Goal: Check status: Check status

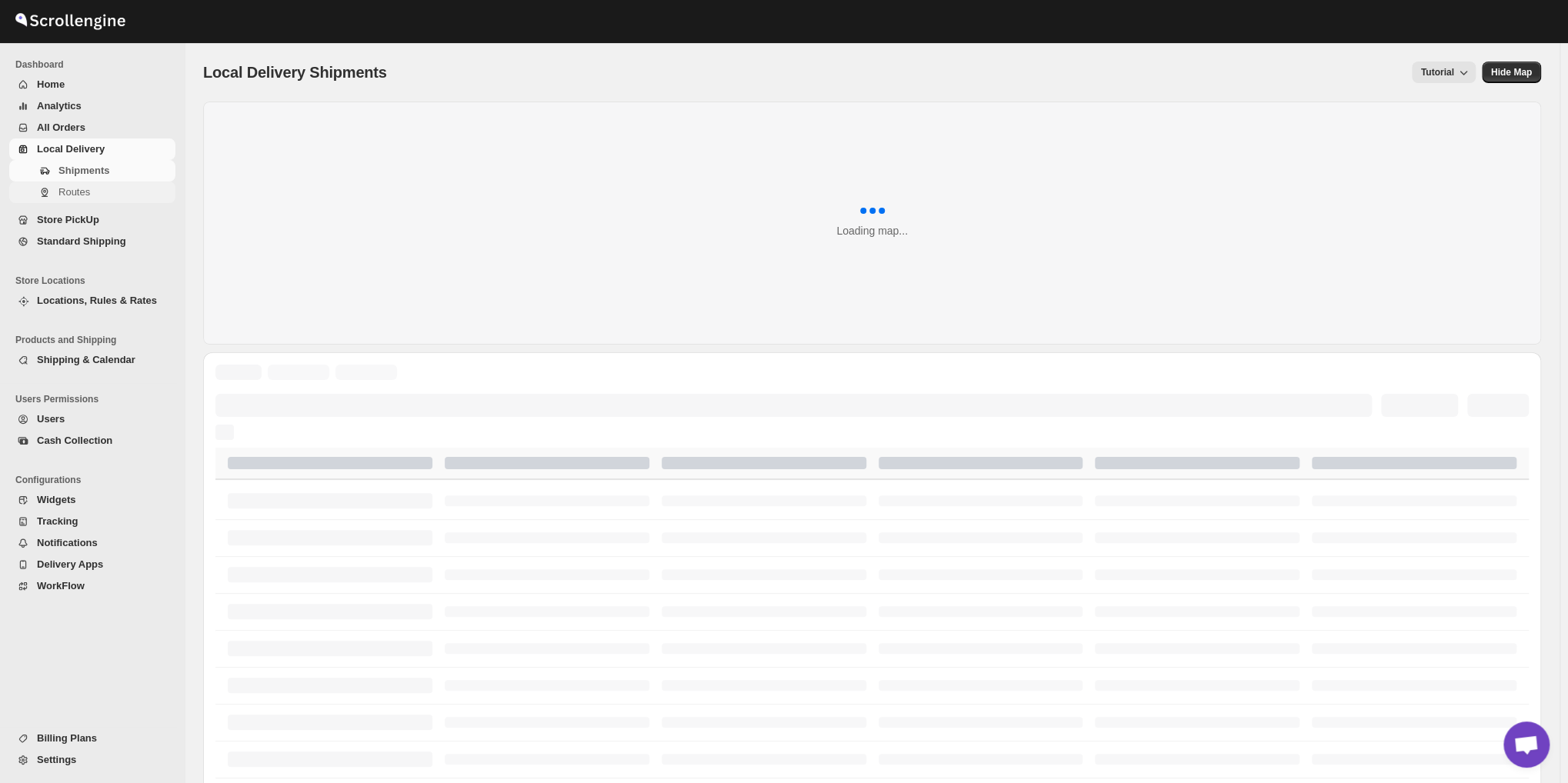
scroll to position [4969, 0]
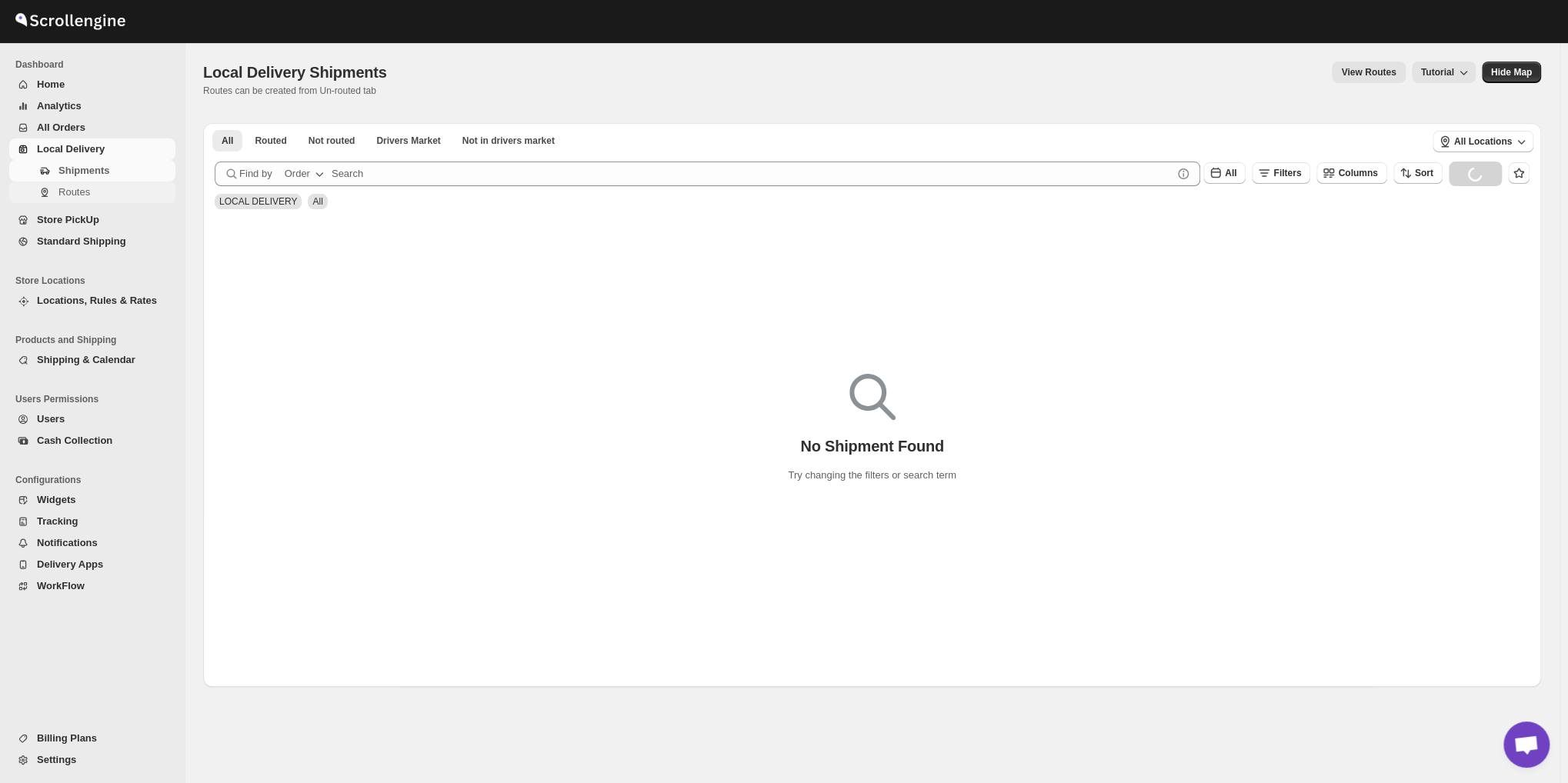
click at [100, 188] on span "Routes" at bounding box center [116, 192] width 114 height 15
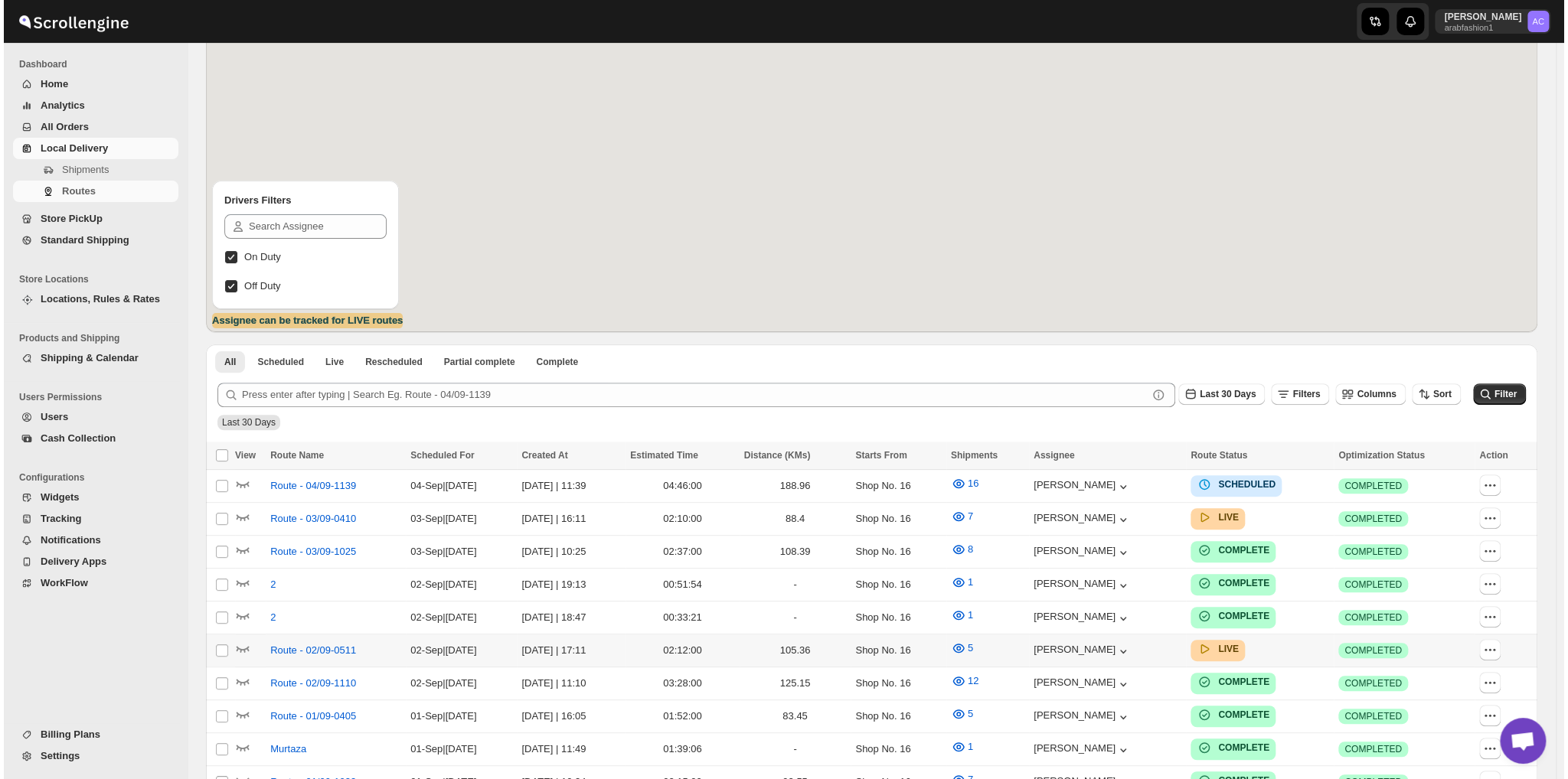
scroll to position [255, 0]
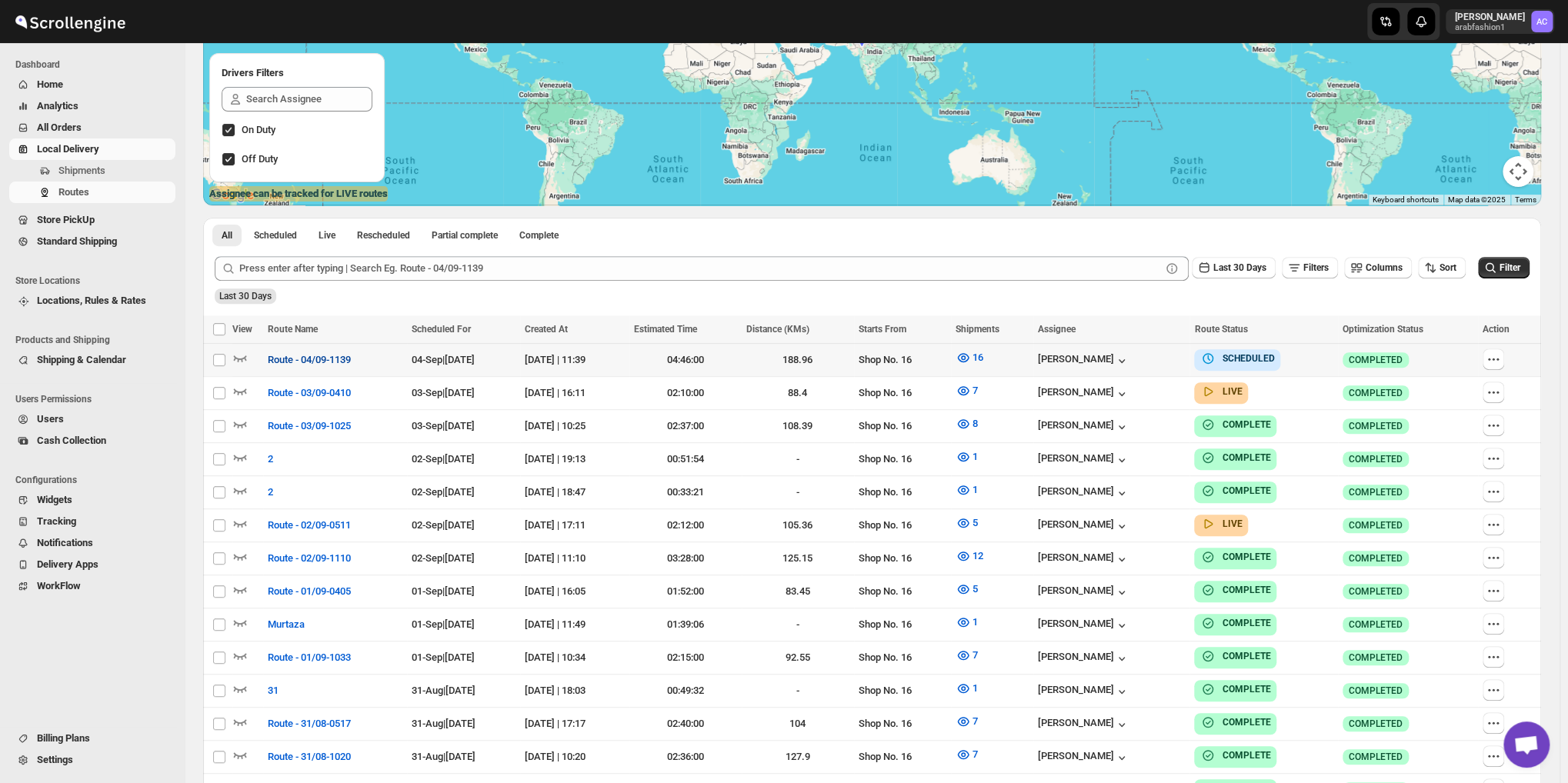
click at [284, 358] on span "Route - 04/09-1139" at bounding box center [309, 360] width 83 height 15
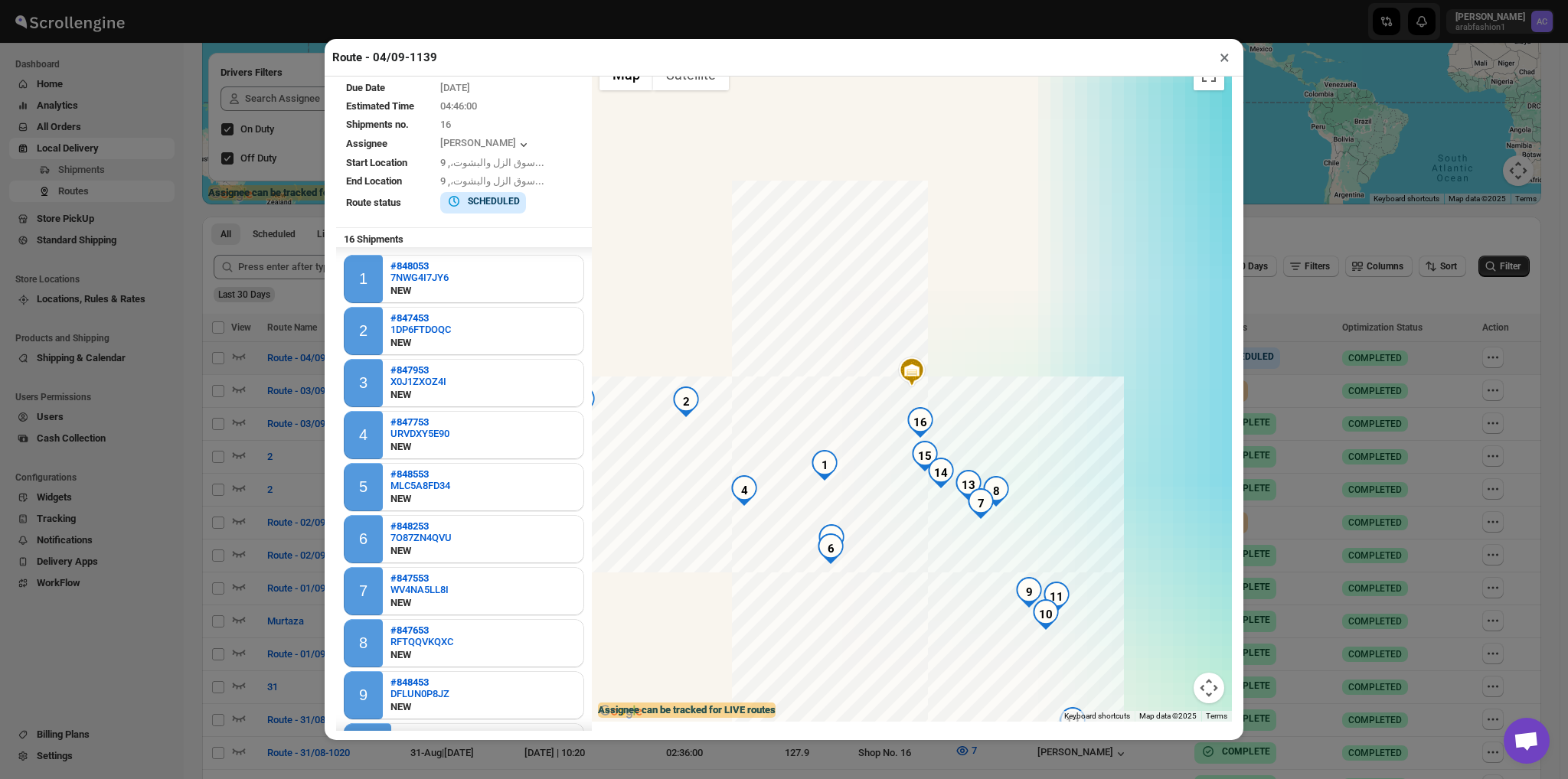
scroll to position [368, 0]
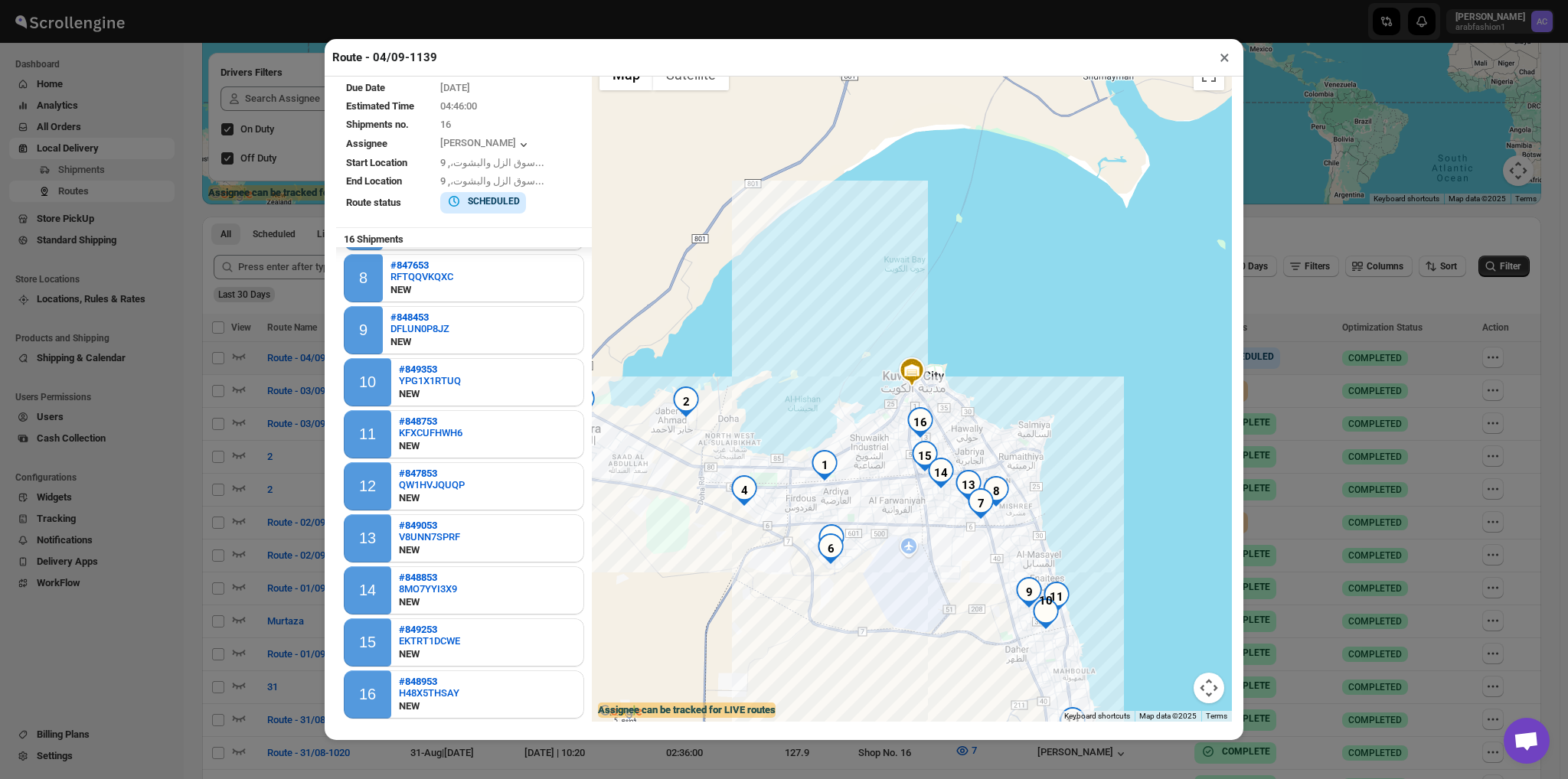
click at [1226, 68] on button "×" at bounding box center [1224, 57] width 22 height 22
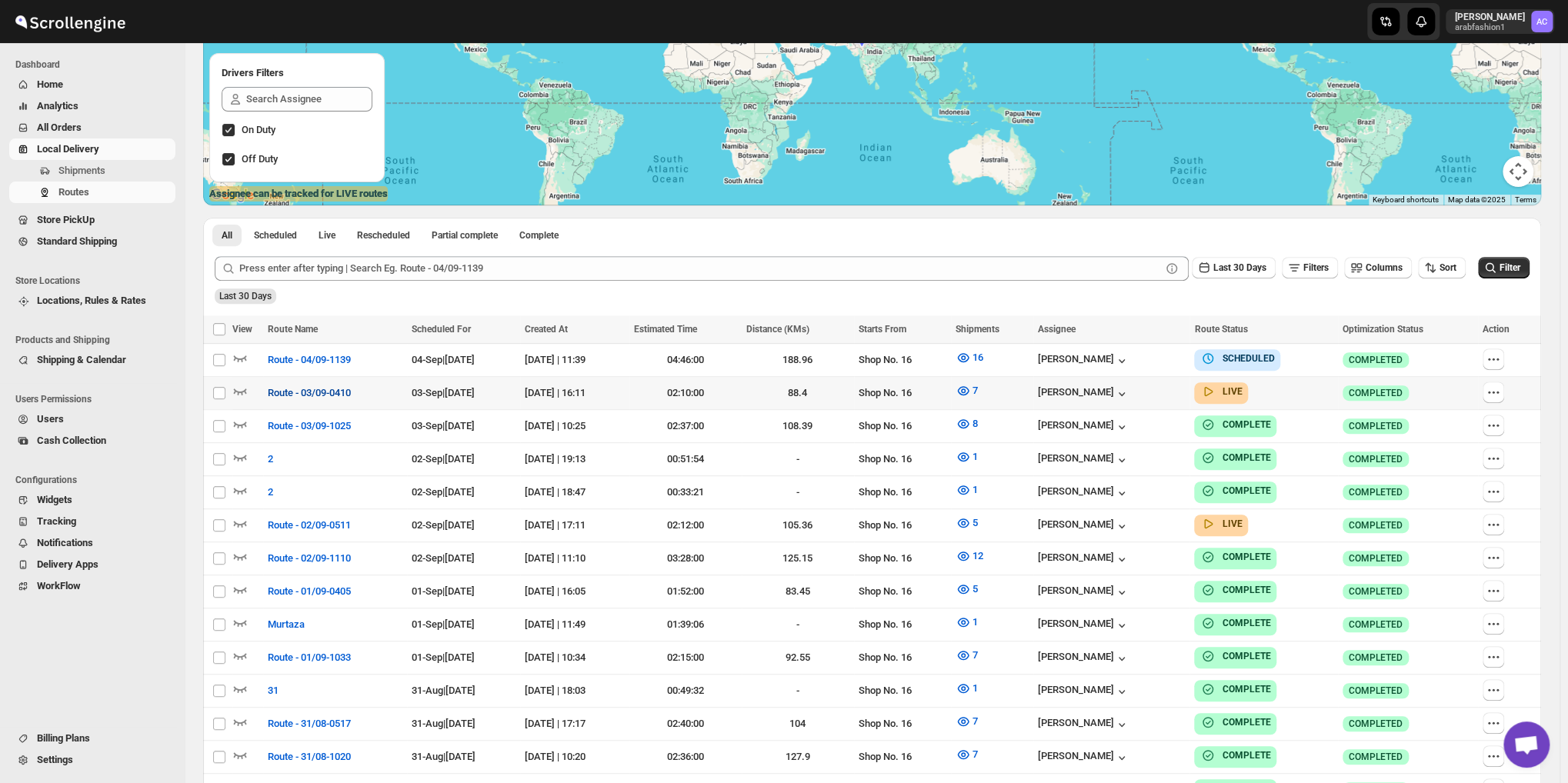
click at [331, 386] on span "Route - 03/09-0410" at bounding box center [309, 393] width 83 height 15
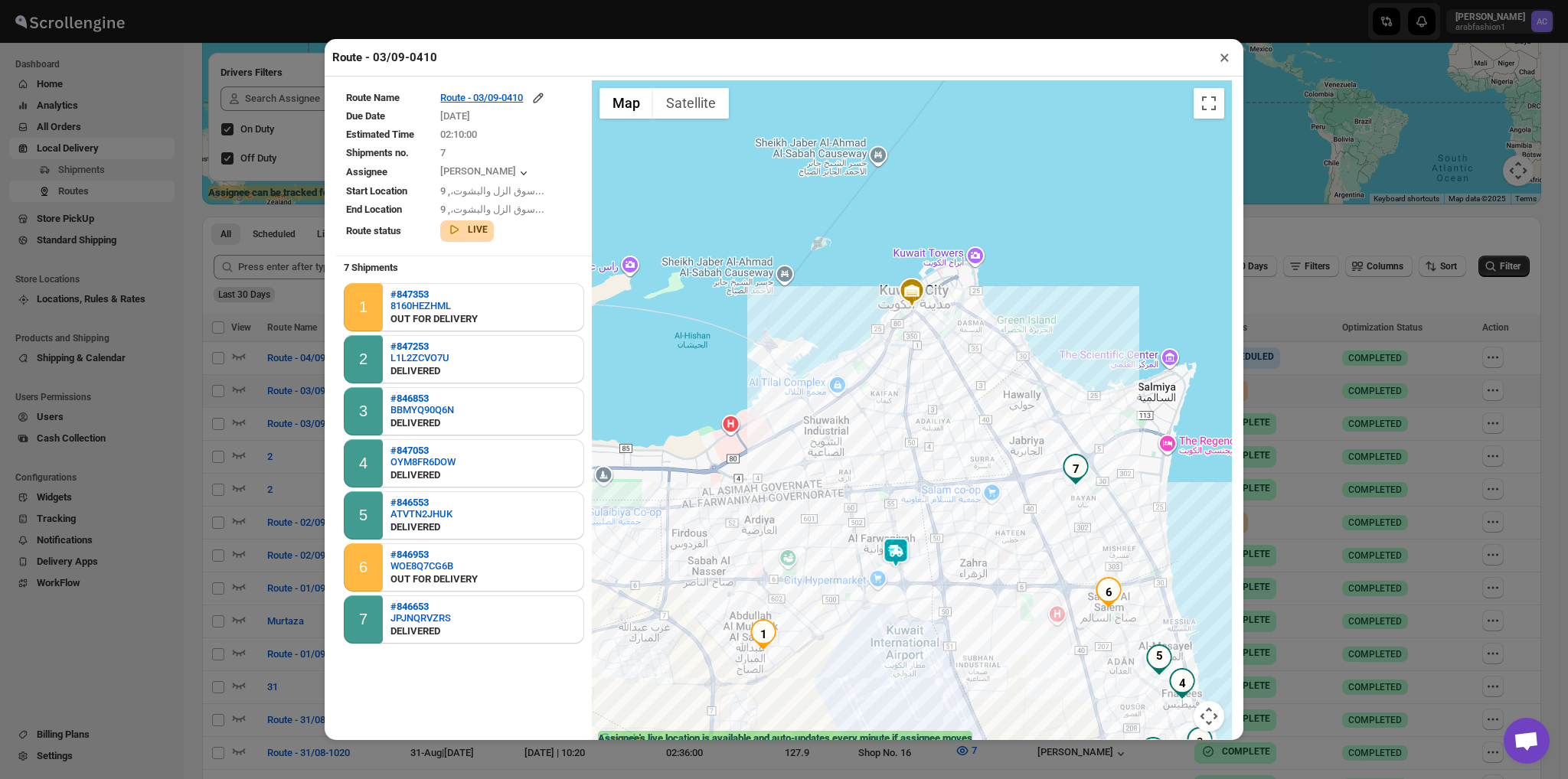
drag, startPoint x: 777, startPoint y: 447, endPoint x: 784, endPoint y: 379, distance: 68.4
click at [784, 379] on div at bounding box center [912, 415] width 640 height 669
click at [1219, 59] on button "×" at bounding box center [1224, 57] width 22 height 22
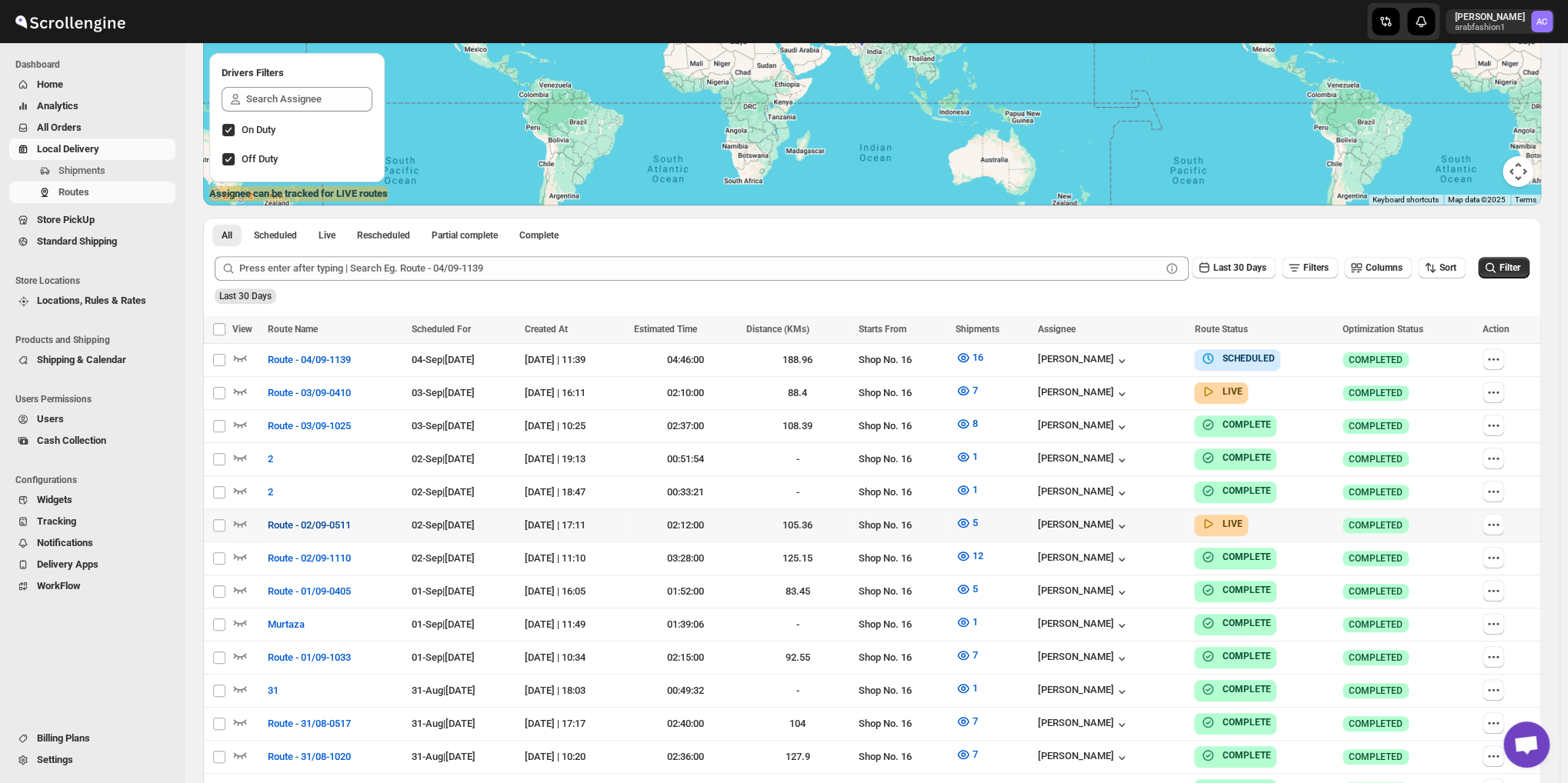
click at [334, 525] on span "Route - 02/09-0511" at bounding box center [309, 525] width 83 height 15
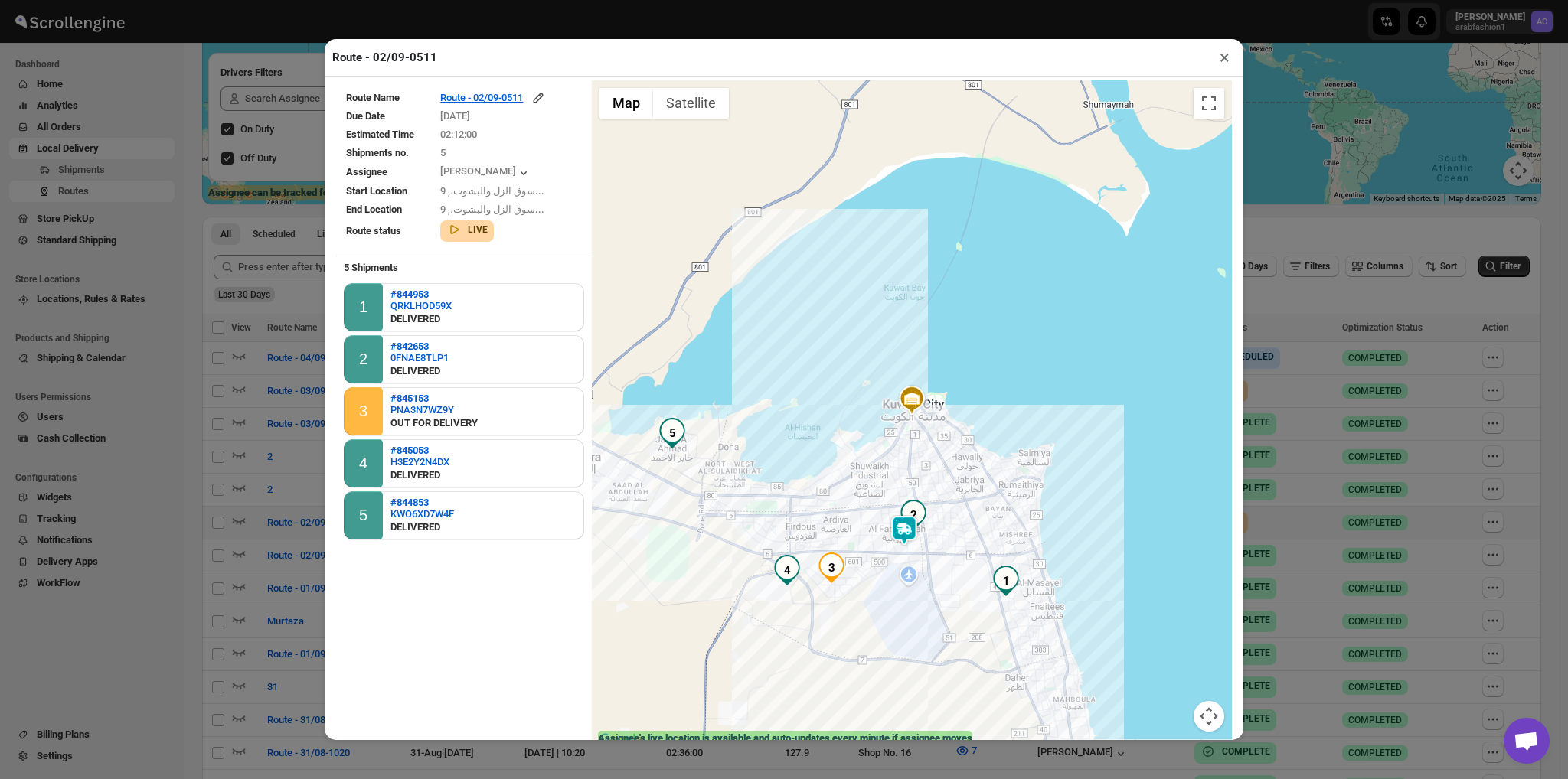
click at [897, 545] on img at bounding box center [904, 530] width 30 height 30
click at [1049, 504] on div "Assignee : [PERSON_NAME] Updated at : [DATE] 12:34:18 PM Duty mode Enabled Batt…" at bounding box center [912, 415] width 640 height 669
click at [1219, 59] on button "×" at bounding box center [1224, 57] width 22 height 22
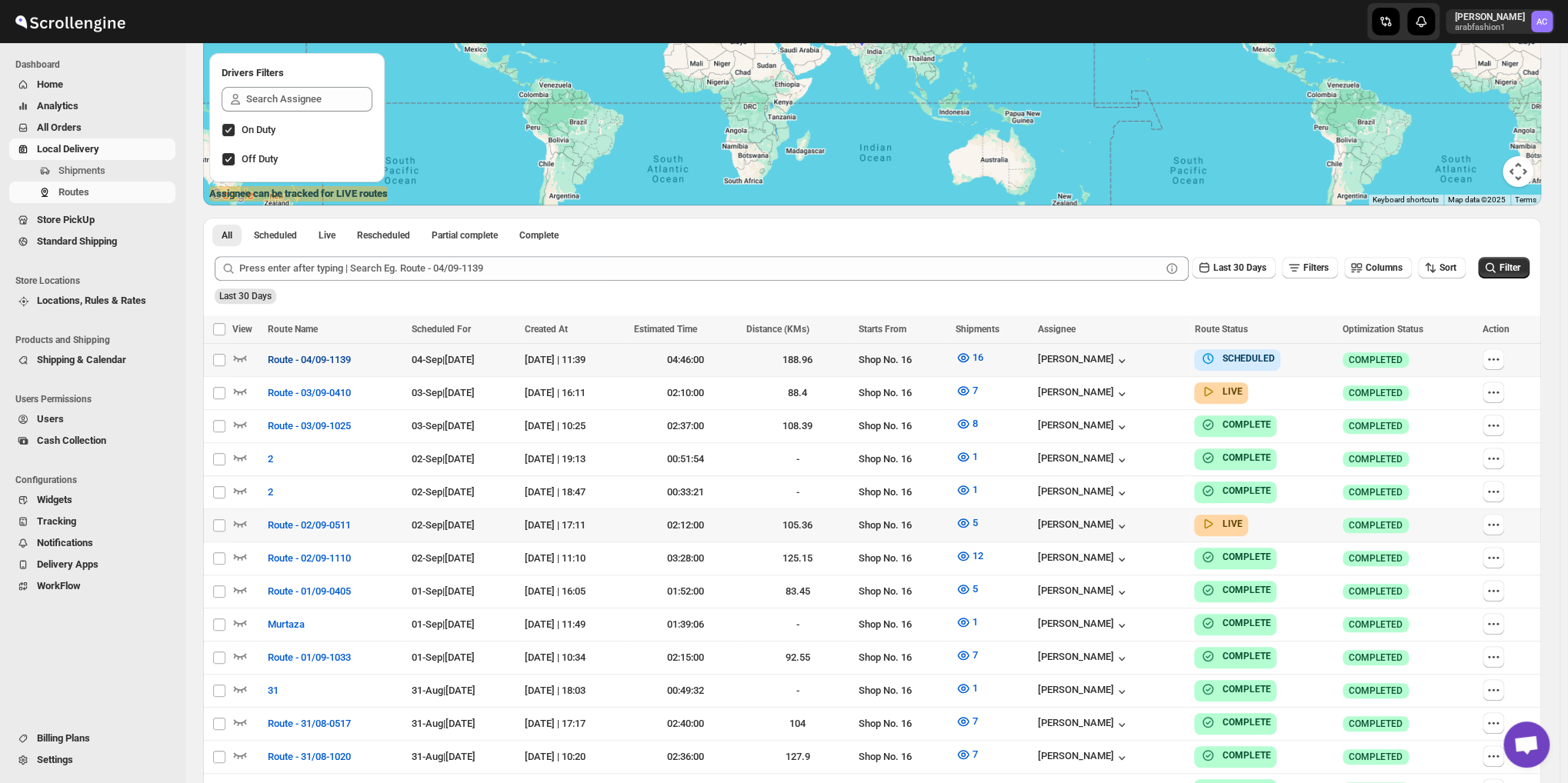
click at [269, 364] on span "Route - 04/09-1139" at bounding box center [309, 360] width 83 height 15
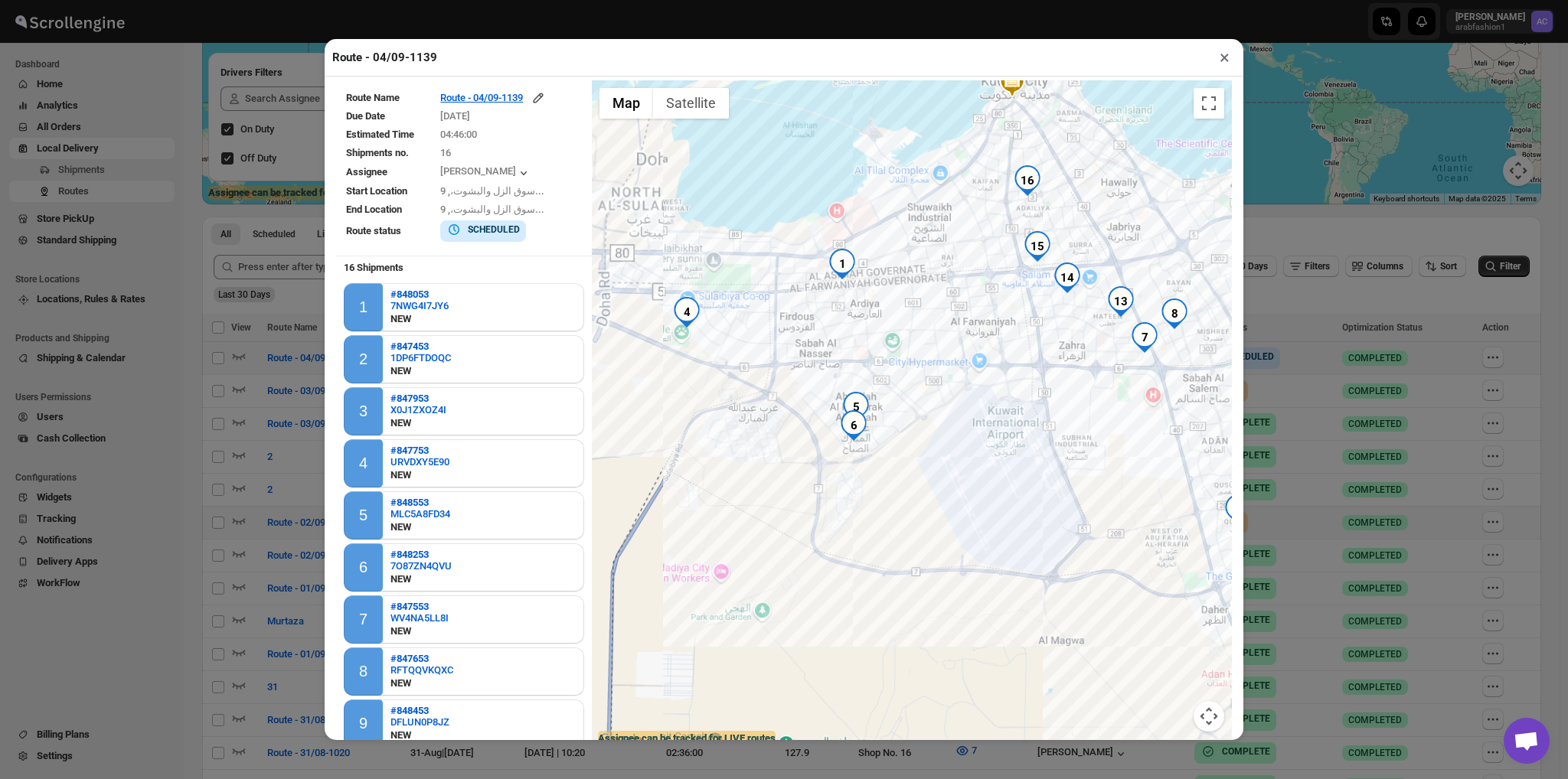
click at [968, 382] on div at bounding box center [912, 415] width 640 height 669
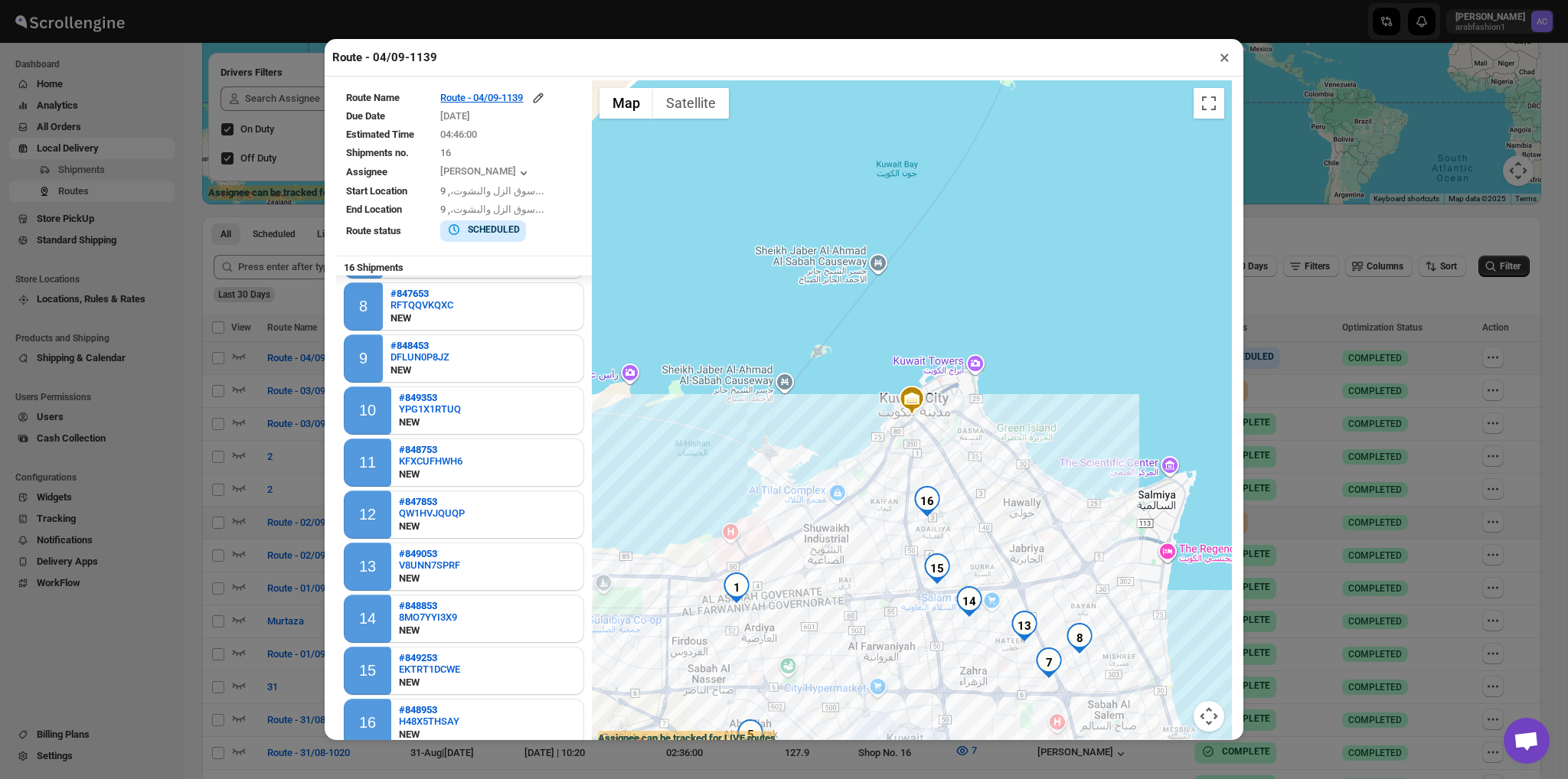
click at [1215, 60] on button "×" at bounding box center [1224, 57] width 22 height 22
